Goal: Information Seeking & Learning: Learn about a topic

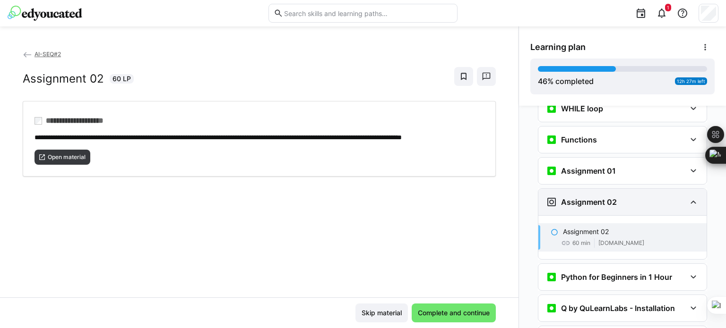
scroll to position [718, 0]
click at [687, 197] on eds-icon at bounding box center [692, 202] width 11 height 11
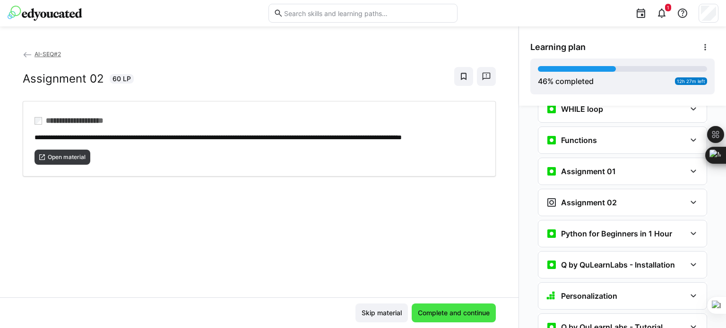
click at [463, 312] on span "Complete and continue" at bounding box center [453, 313] width 75 height 9
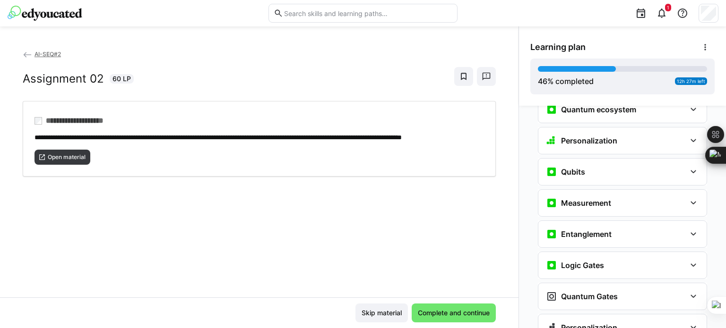
scroll to position [1065, 0]
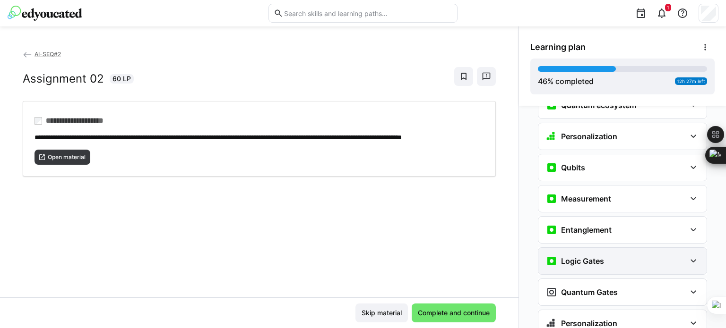
click at [690, 256] on eds-icon at bounding box center [692, 261] width 11 height 11
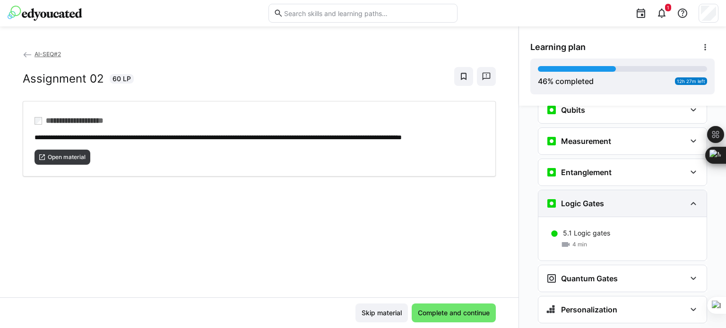
scroll to position [1124, 0]
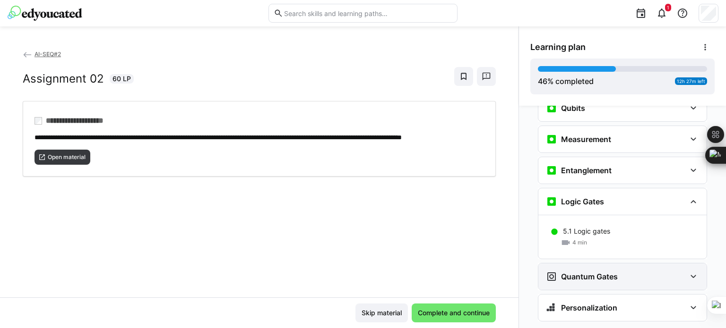
click at [694, 264] on div "Quantum Gates" at bounding box center [622, 277] width 168 height 26
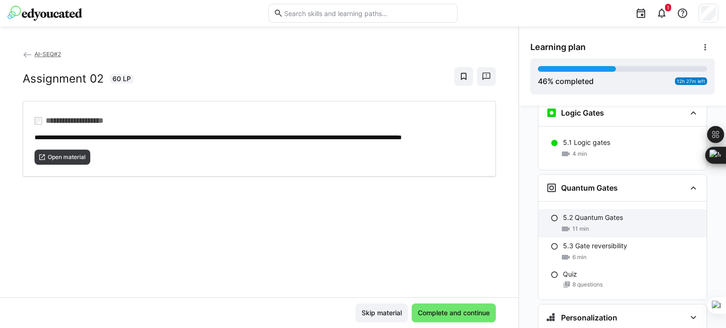
scroll to position [1223, 0]
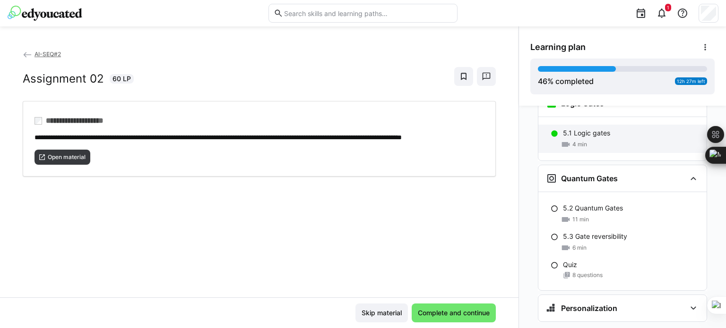
click at [575, 141] on span "4 min" at bounding box center [579, 145] width 15 height 8
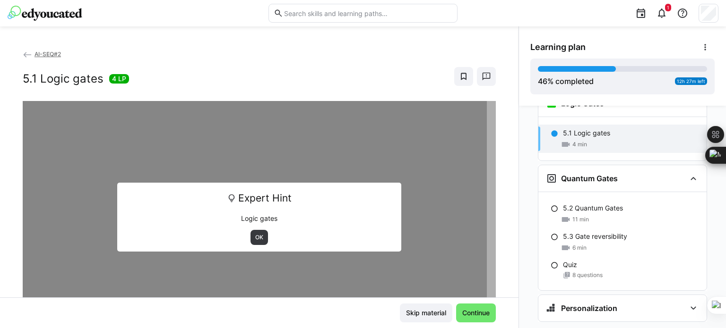
scroll to position [1184, 0]
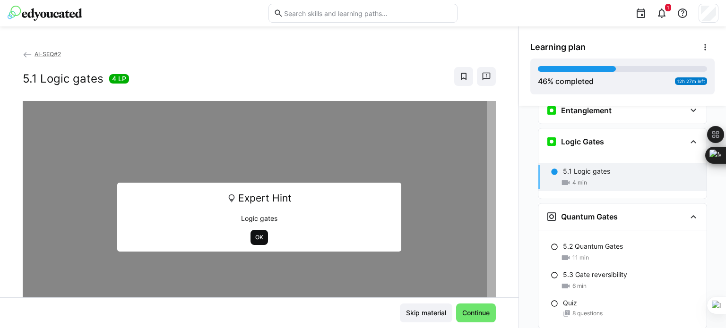
click at [254, 236] on span "OK" at bounding box center [259, 238] width 10 height 8
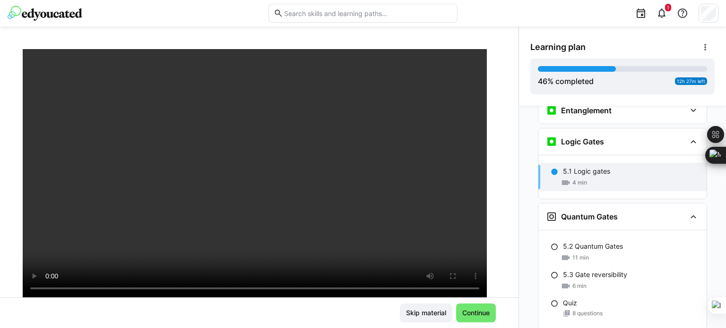
scroll to position [76, 0]
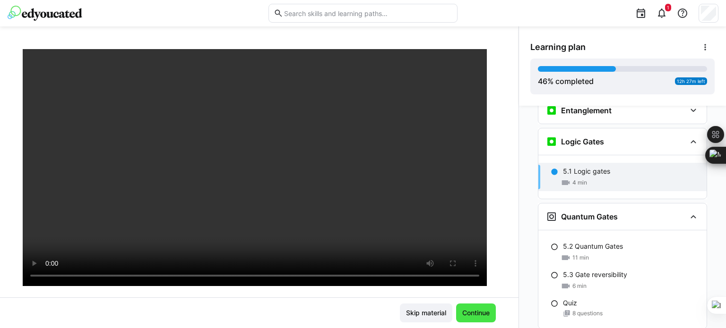
click at [461, 309] on span "Continue" at bounding box center [476, 313] width 30 height 9
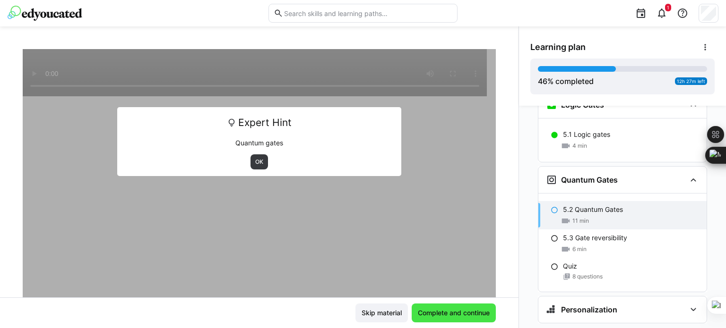
scroll to position [1223, 0]
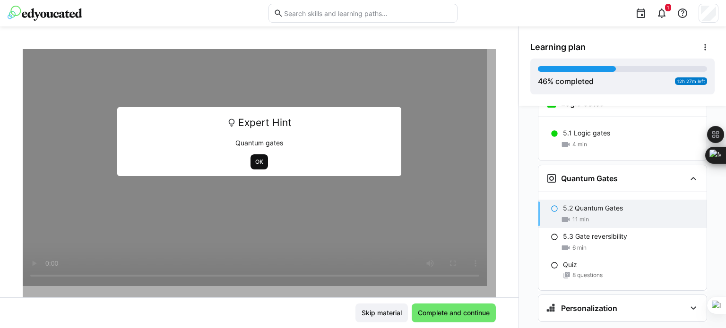
click at [254, 164] on span "OK" at bounding box center [259, 162] width 10 height 8
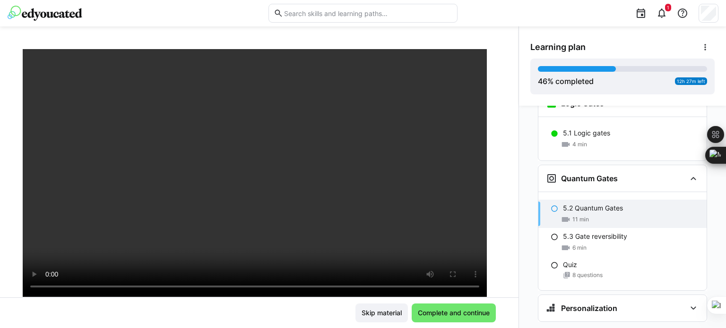
scroll to position [67, 0]
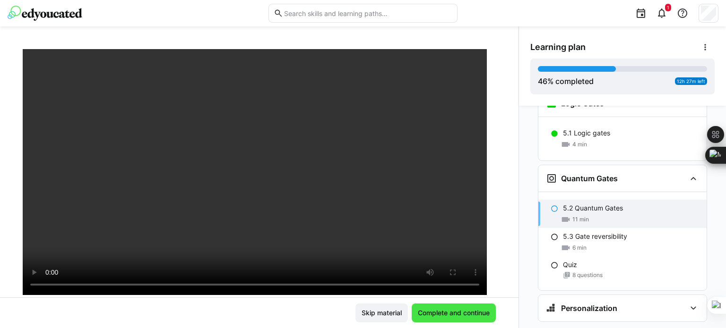
click at [448, 319] on span "Complete and continue" at bounding box center [454, 313] width 84 height 19
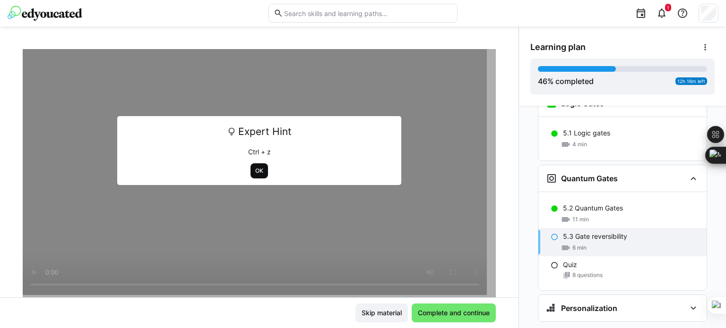
click at [254, 172] on span "OK" at bounding box center [259, 171] width 10 height 8
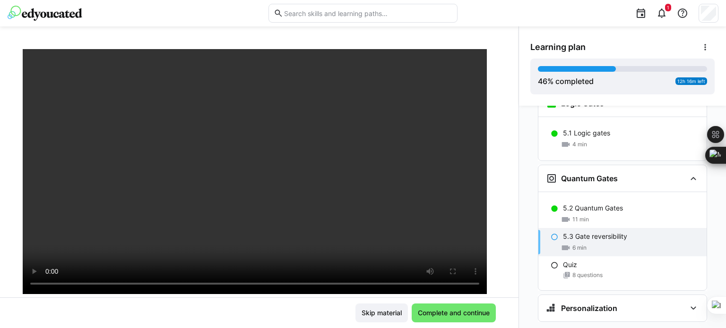
scroll to position [65, 0]
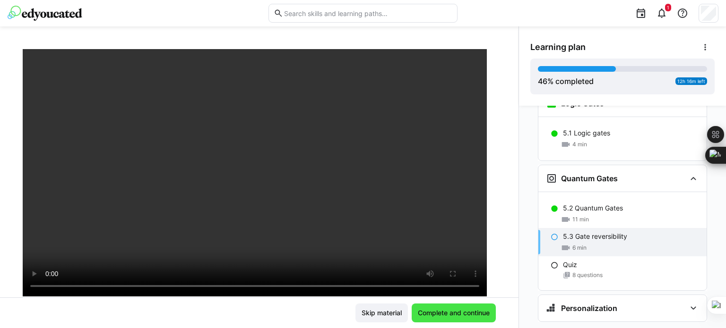
click at [437, 320] on span "Complete and continue" at bounding box center [454, 313] width 84 height 19
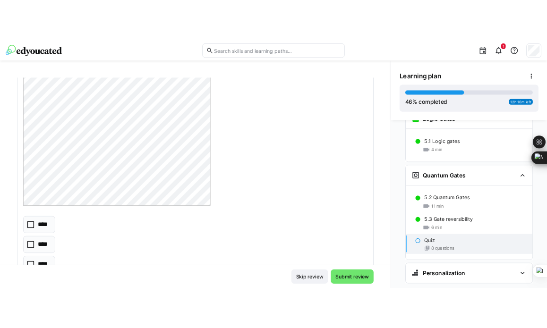
scroll to position [236, 0]
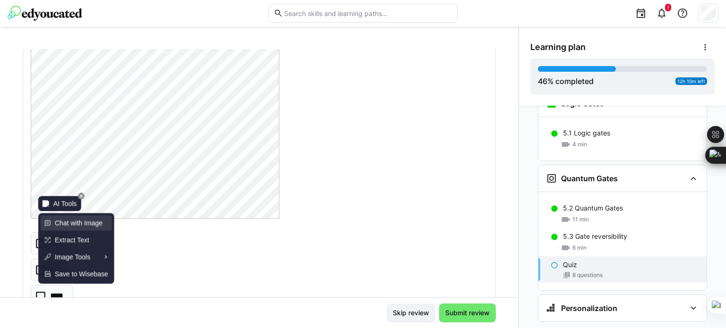
click at [102, 223] on span "Chat with Image" at bounding box center [79, 223] width 48 height 10
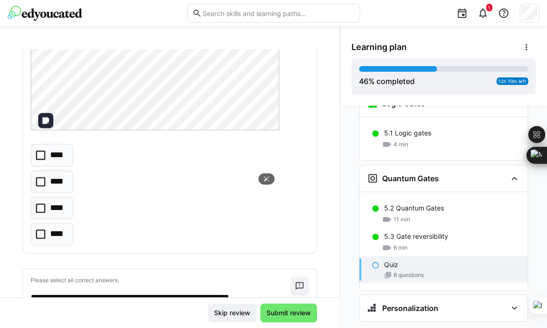
scroll to position [331, 0]
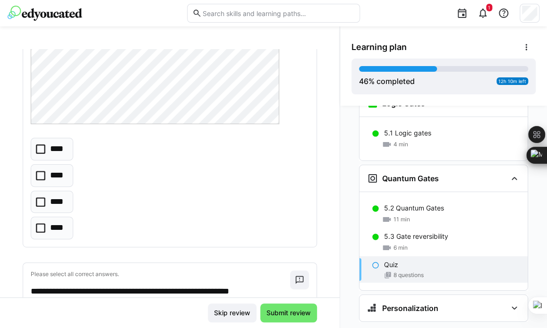
click at [40, 152] on icon at bounding box center [40, 149] width 9 height 9
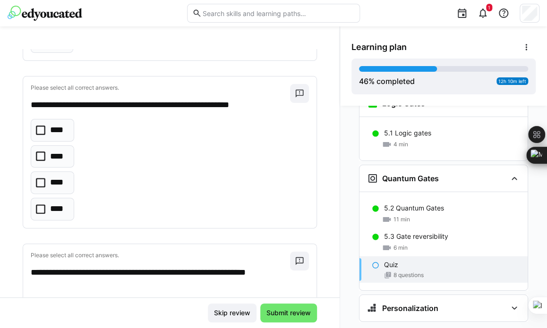
scroll to position [520, 0]
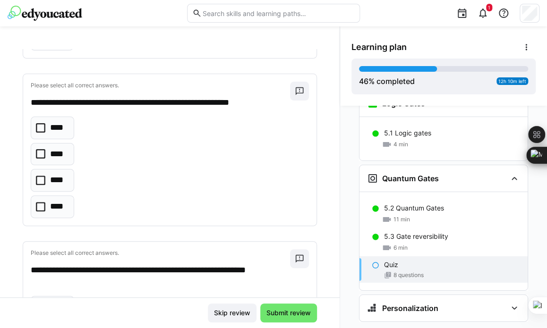
click at [37, 126] on icon at bounding box center [40, 127] width 9 height 9
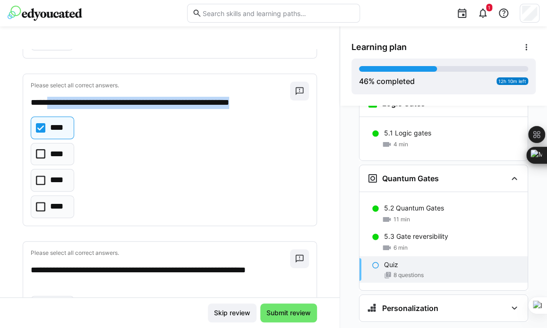
drag, startPoint x: 273, startPoint y: 101, endPoint x: 51, endPoint y: 100, distance: 221.6
click at [51, 100] on p "**********" at bounding box center [156, 103] width 250 height 12
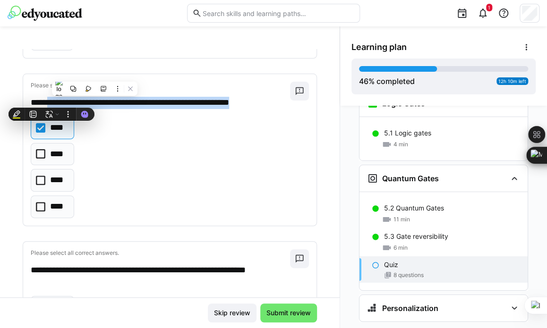
copy p "**********"
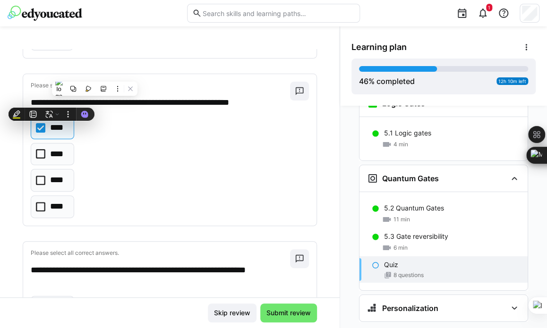
click at [214, 143] on div "**** **** **** ****" at bounding box center [170, 168] width 278 height 102
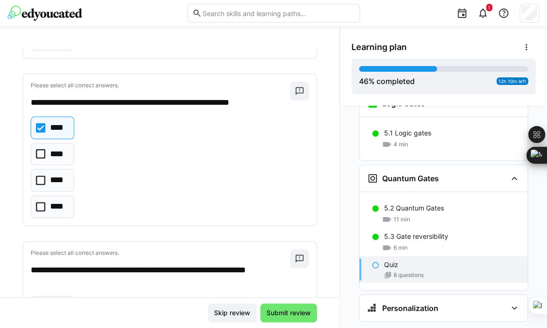
click at [35, 151] on eds-checkbox "****" at bounding box center [52, 154] width 43 height 23
click at [41, 123] on icon at bounding box center [40, 127] width 9 height 9
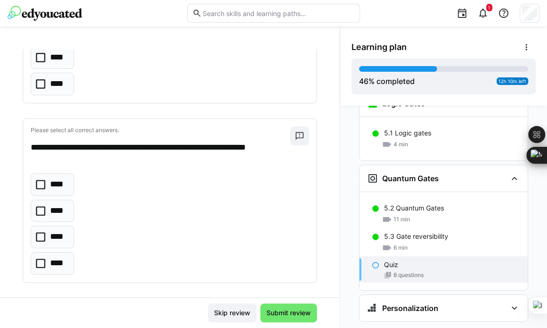
scroll to position [645, 0]
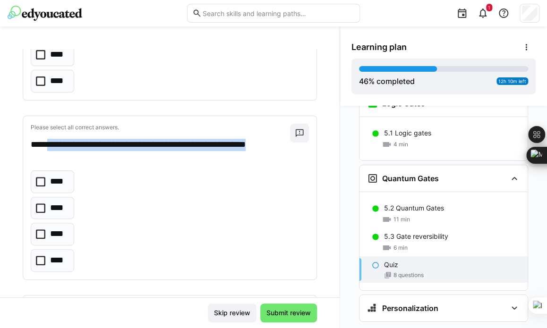
drag, startPoint x: 59, startPoint y: 155, endPoint x: 50, endPoint y: 145, distance: 14.1
click at [50, 145] on p "**********" at bounding box center [156, 151] width 250 height 24
copy p "**********"
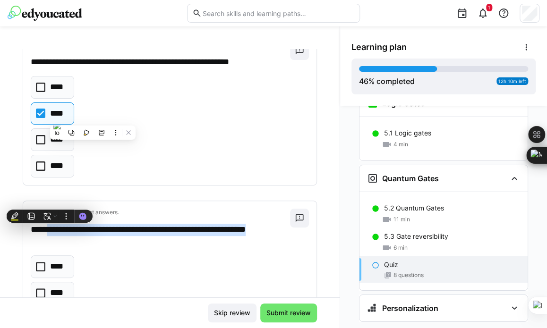
scroll to position [551, 0]
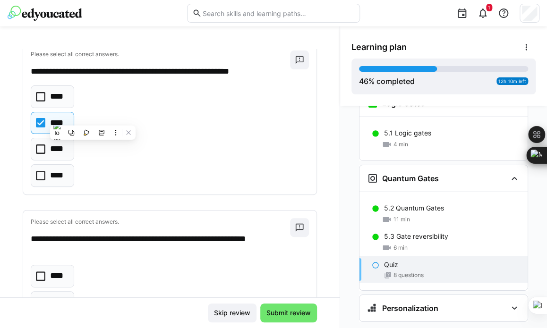
click at [227, 154] on div "**** **** **** ****" at bounding box center [170, 137] width 278 height 102
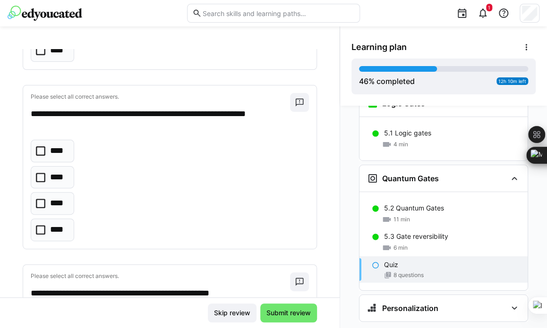
scroll to position [693, 0]
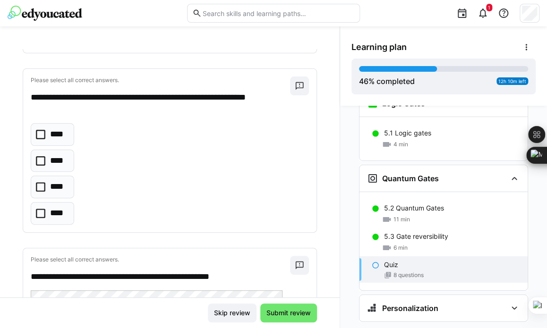
click at [36, 156] on icon at bounding box center [40, 160] width 9 height 9
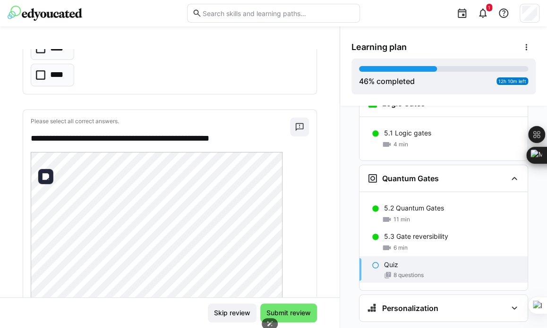
scroll to position [819, 0]
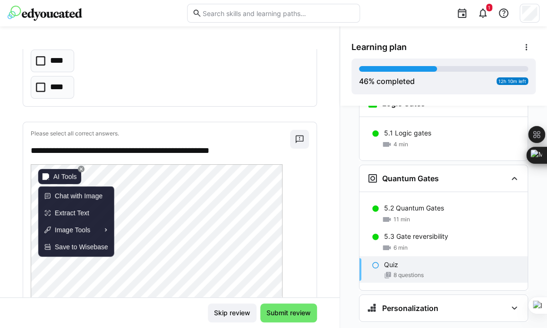
click at [49, 175] on div "AI Tools" at bounding box center [59, 176] width 43 height 15
click at [71, 195] on span "Chat with Image" at bounding box center [79, 196] width 48 height 10
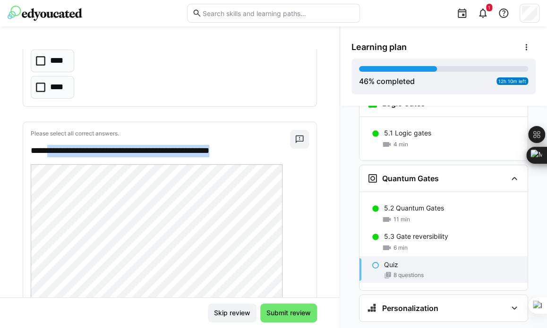
drag, startPoint x: 246, startPoint y: 148, endPoint x: 50, endPoint y: 146, distance: 196.1
click at [50, 146] on p "**********" at bounding box center [156, 151] width 250 height 12
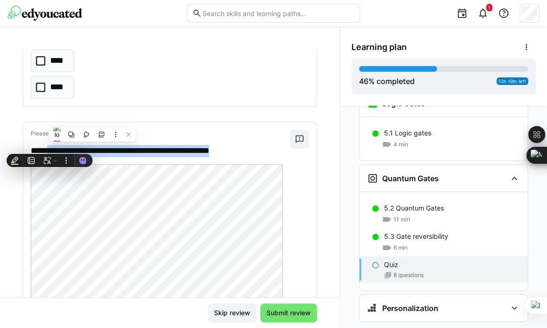
copy p "**********"
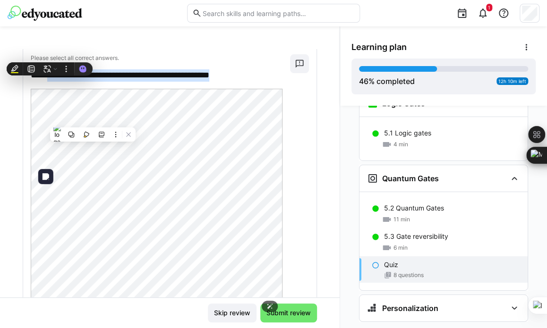
scroll to position [929, 0]
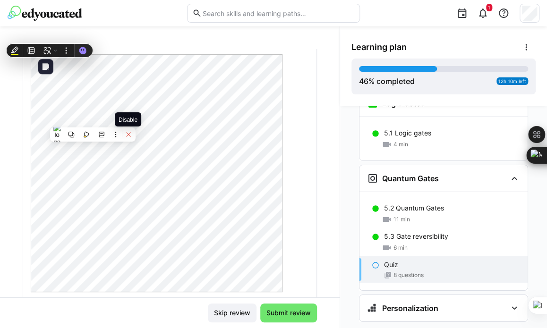
click at [132, 136] on button at bounding box center [128, 135] width 12 height 12
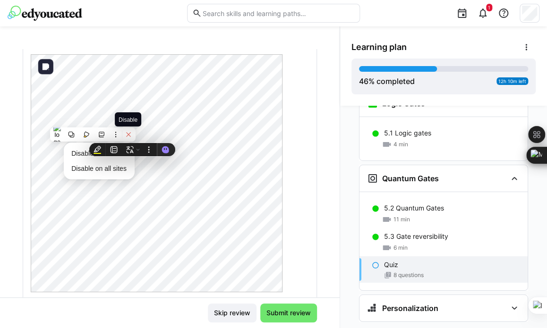
click at [130, 134] on icon at bounding box center [128, 134] width 7 height 7
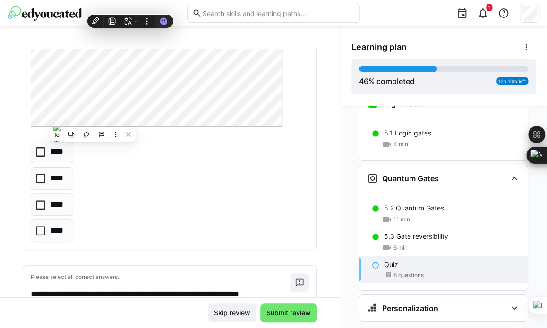
scroll to position [1102, 0]
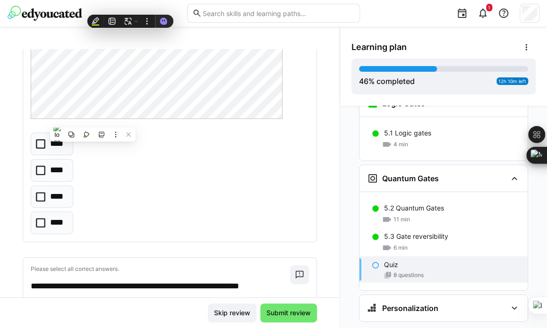
click at [39, 192] on icon at bounding box center [40, 196] width 9 height 9
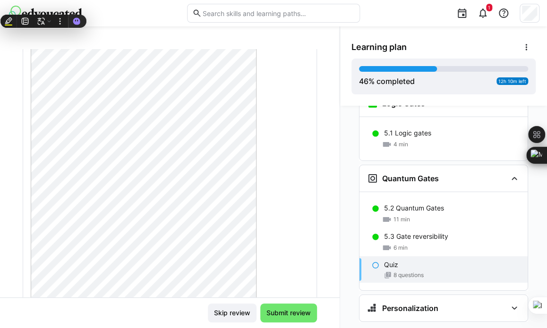
scroll to position [1291, 0]
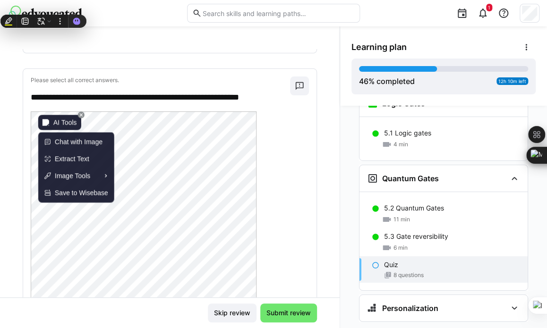
click at [45, 123] on img at bounding box center [46, 122] width 7 height 7
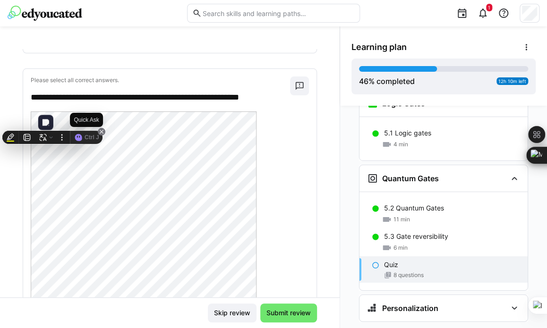
click at [101, 132] on icon at bounding box center [102, 132] width 8 height 8
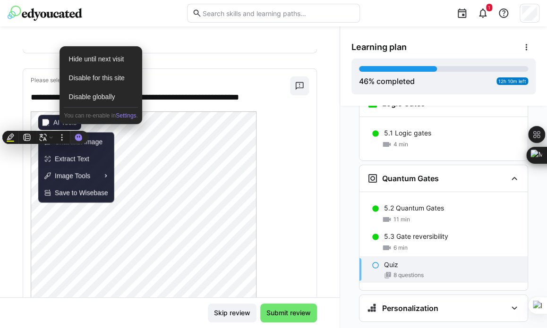
click at [50, 118] on div "AI Tools" at bounding box center [59, 122] width 43 height 15
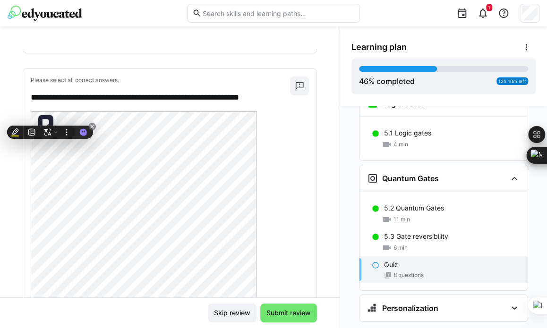
click at [164, 111] on body "**********" at bounding box center [273, 164] width 547 height 328
click at [106, 128] on icon at bounding box center [107, 127] width 8 height 8
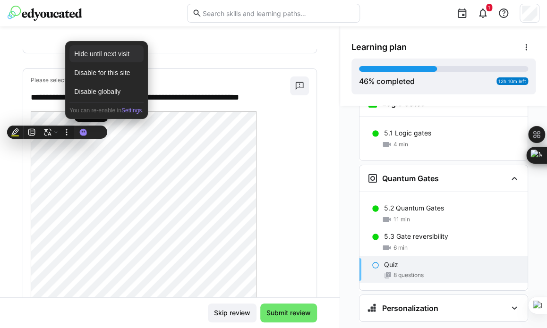
click at [111, 55] on div "Hide until next visit" at bounding box center [106, 53] width 74 height 17
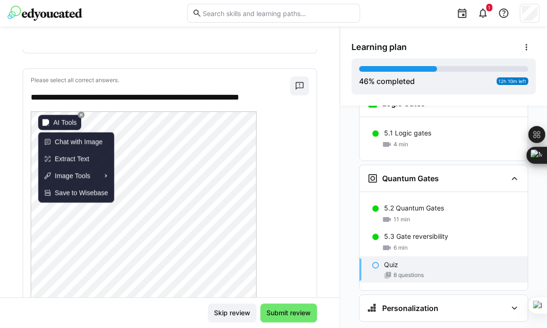
click at [48, 121] on img at bounding box center [46, 122] width 7 height 7
click at [70, 138] on span "Chat with Image" at bounding box center [79, 142] width 48 height 10
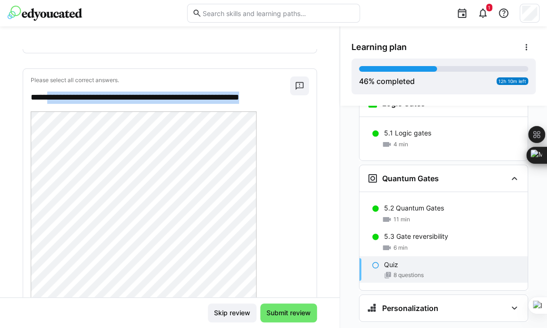
drag, startPoint x: 277, startPoint y: 94, endPoint x: 54, endPoint y: 91, distance: 223.0
click at [54, 92] on p "**********" at bounding box center [156, 98] width 250 height 12
copy p "**********"
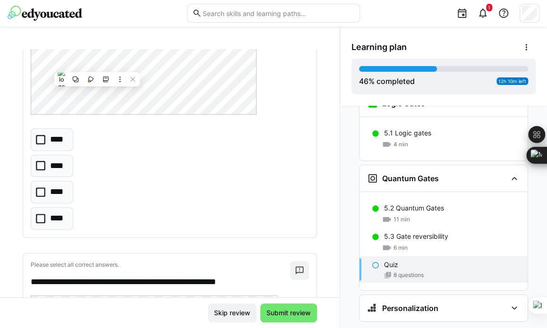
scroll to position [1606, 0]
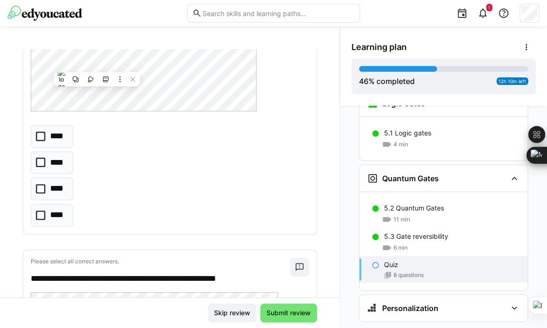
click at [39, 184] on icon at bounding box center [40, 188] width 9 height 9
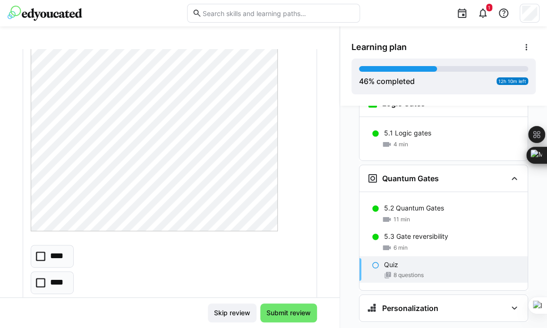
scroll to position [1905, 0]
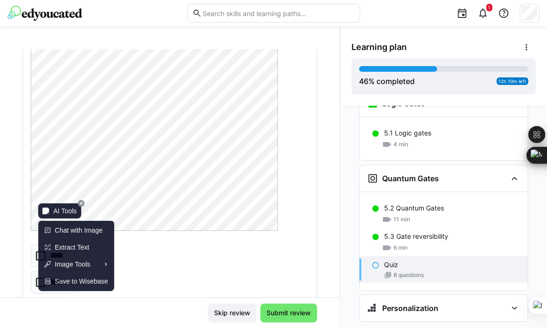
click at [46, 209] on img at bounding box center [46, 211] width 7 height 7
click at [67, 225] on span "Chat with Image" at bounding box center [79, 230] width 48 height 10
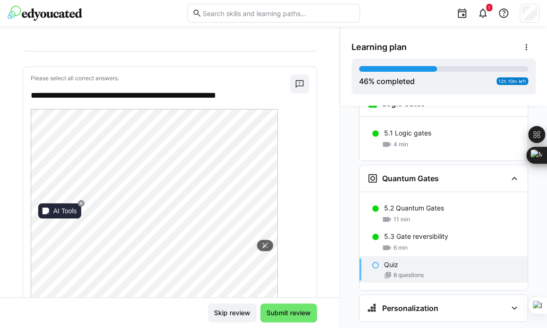
scroll to position [1764, 0]
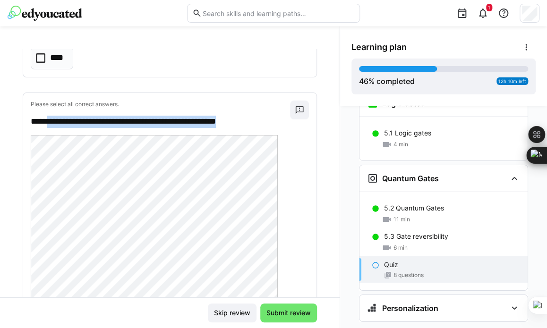
drag, startPoint x: 257, startPoint y: 114, endPoint x: 53, endPoint y: 120, distance: 204.2
click at [53, 120] on p "**********" at bounding box center [156, 122] width 250 height 12
copy p "**********"
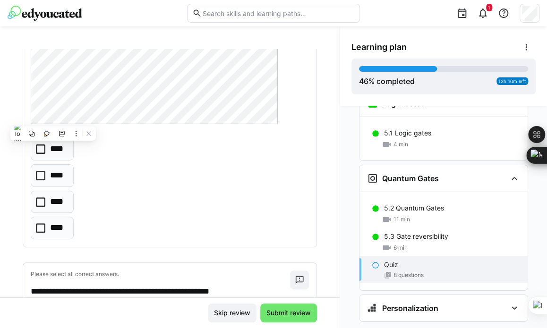
scroll to position [2015, 0]
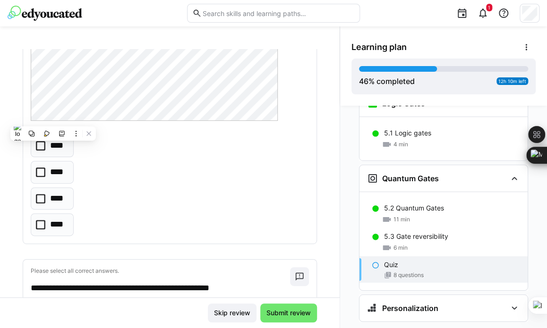
click at [40, 145] on icon at bounding box center [40, 145] width 9 height 9
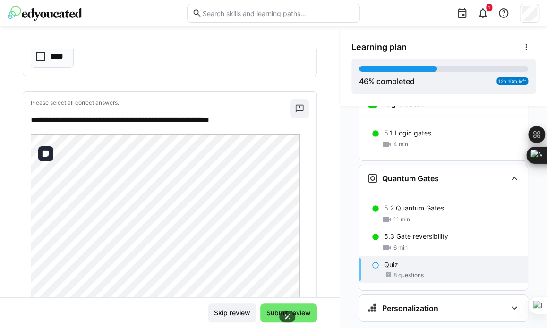
scroll to position [2173, 0]
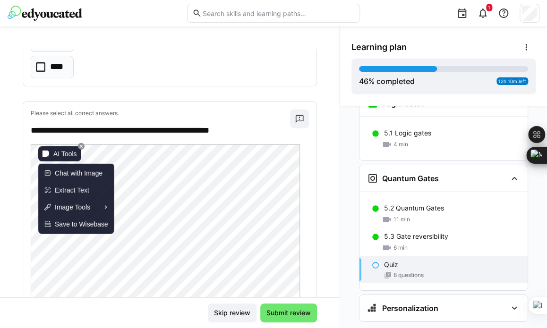
click at [46, 154] on img at bounding box center [46, 154] width 7 height 7
click at [63, 169] on span "Chat with Image" at bounding box center [79, 173] width 48 height 10
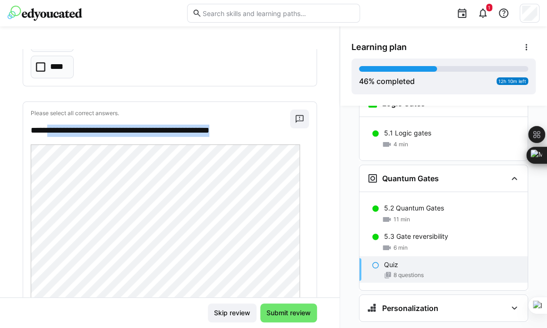
drag, startPoint x: 245, startPoint y: 123, endPoint x: 53, endPoint y: 124, distance: 191.8
click at [53, 125] on p "**********" at bounding box center [156, 131] width 250 height 12
copy p "**********"
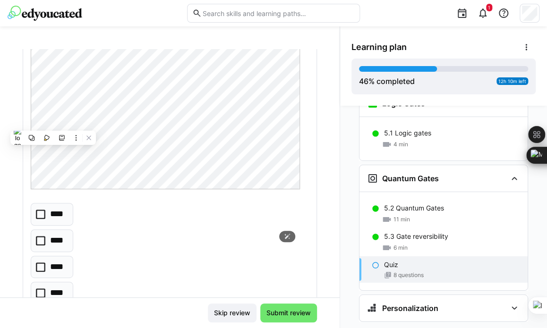
scroll to position [2378, 0]
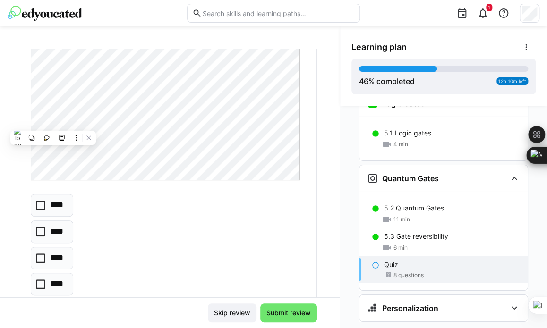
click at [37, 227] on icon at bounding box center [40, 231] width 9 height 9
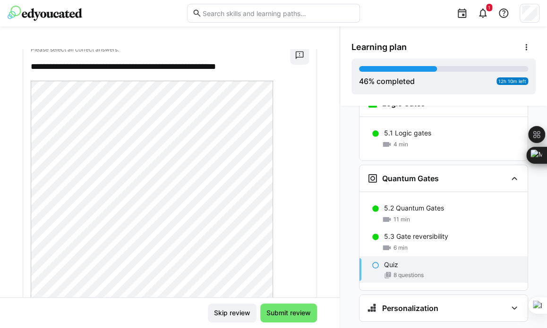
scroll to position [2661, 0]
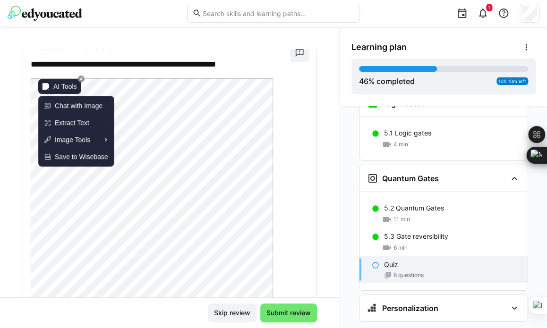
click at [45, 88] on img at bounding box center [46, 86] width 7 height 7
click at [88, 109] on span "Chat with Image" at bounding box center [79, 106] width 48 height 10
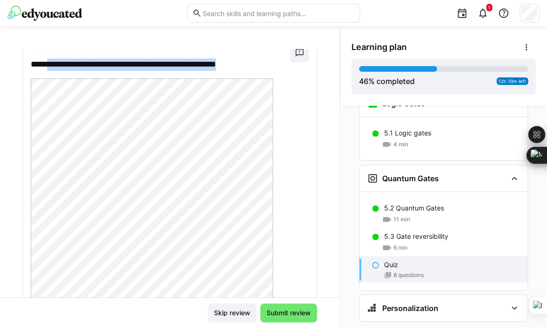
drag, startPoint x: 257, startPoint y: 54, endPoint x: 51, endPoint y: 59, distance: 206.0
click at [51, 59] on p "**********" at bounding box center [156, 65] width 250 height 12
copy p "**********"
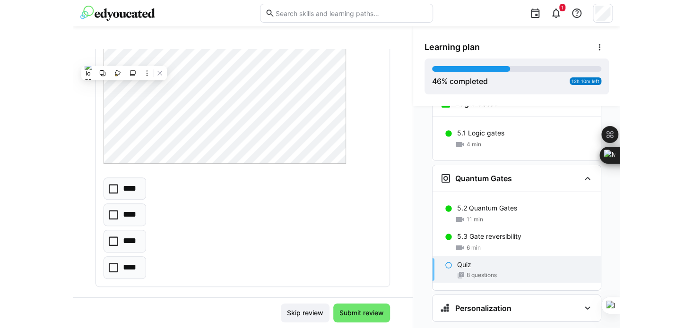
scroll to position [2815, 0]
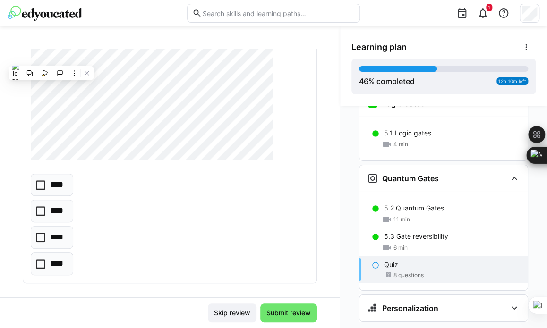
click at [42, 206] on icon at bounding box center [40, 210] width 9 height 9
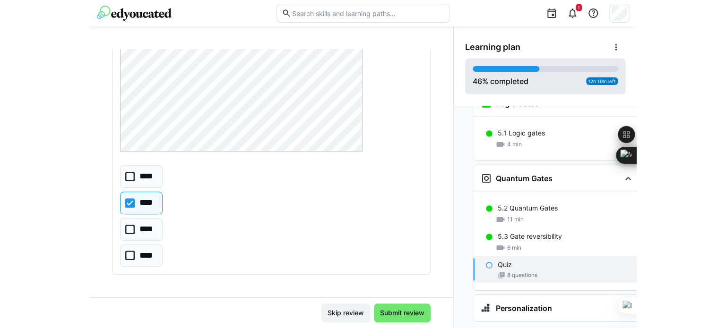
scroll to position [2805, 0]
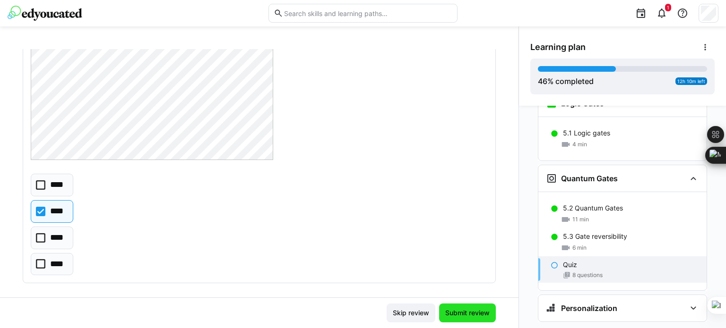
click at [463, 317] on span "Submit review" at bounding box center [467, 313] width 47 height 9
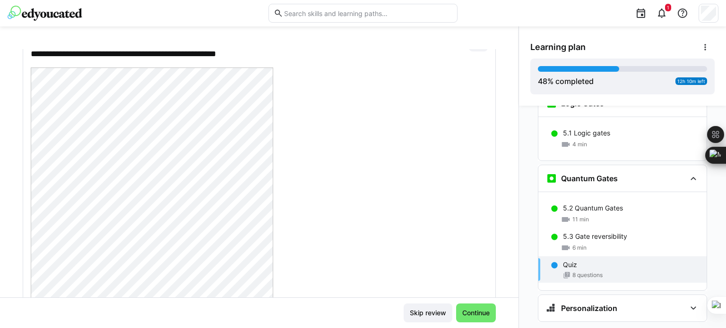
scroll to position [2334, 0]
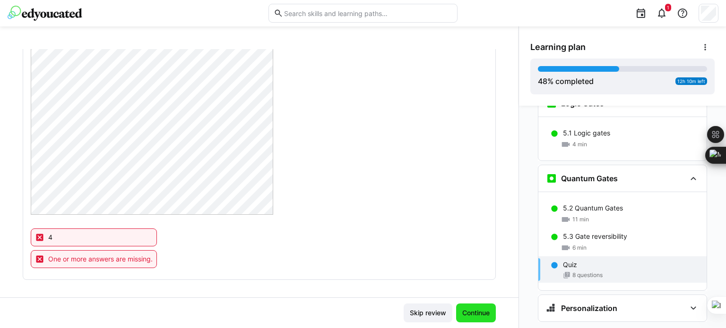
click at [468, 310] on span "Continue" at bounding box center [476, 313] width 30 height 9
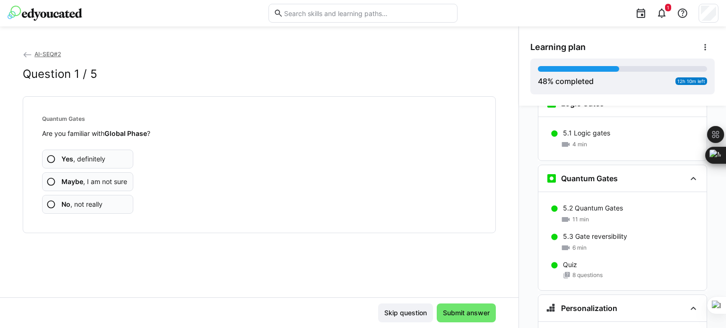
click at [62, 205] on b "No" at bounding box center [65, 204] width 9 height 8
click at [81, 204] on span "No , not really" at bounding box center [81, 204] width 41 height 9
click at [84, 198] on app-assessment-question-radio "No , not really" at bounding box center [87, 204] width 91 height 19
click at [109, 206] on app-assessment-question-radio "No , not really" at bounding box center [87, 204] width 91 height 19
click at [108, 200] on app-assessment-question-radio "No , not really" at bounding box center [87, 204] width 91 height 19
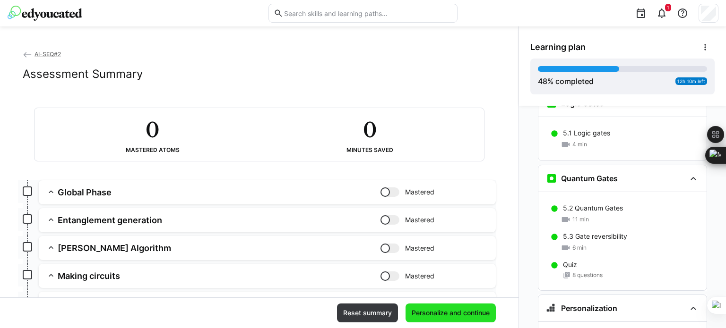
click at [446, 309] on span "Personalize and continue" at bounding box center [450, 313] width 81 height 9
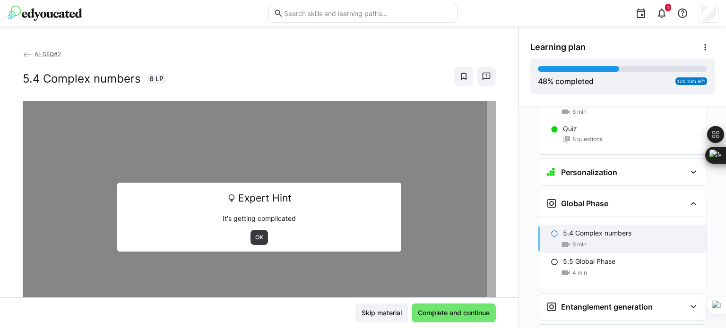
scroll to position [1347, 0]
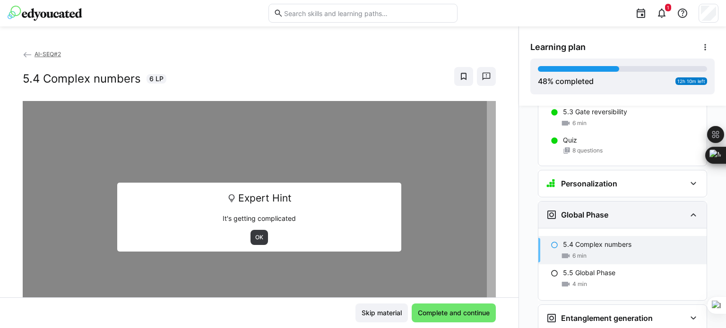
click at [687, 209] on eds-icon at bounding box center [692, 214] width 11 height 11
